Goal: Task Accomplishment & Management: Manage account settings

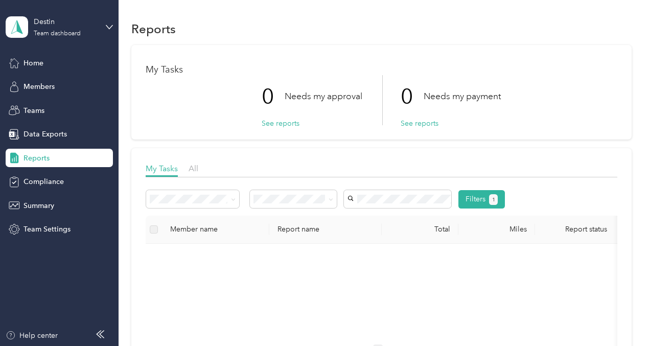
click at [36, 157] on span "Reports" at bounding box center [36, 158] width 26 height 11
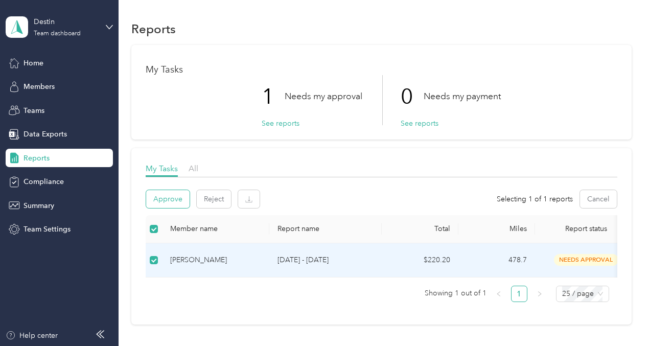
click at [169, 198] on button "Approve" at bounding box center [167, 199] width 43 height 18
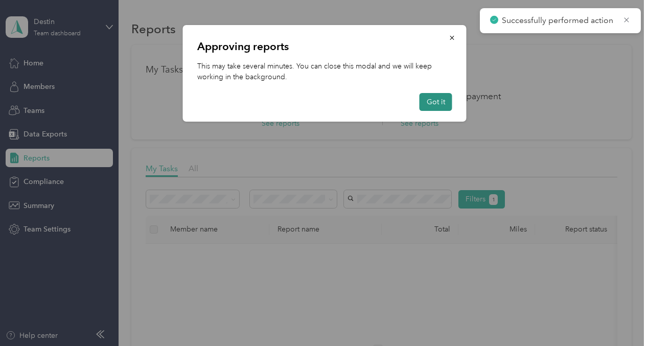
click at [437, 101] on button "Got it" at bounding box center [435, 102] width 33 height 18
